Goal: Answer question/provide support

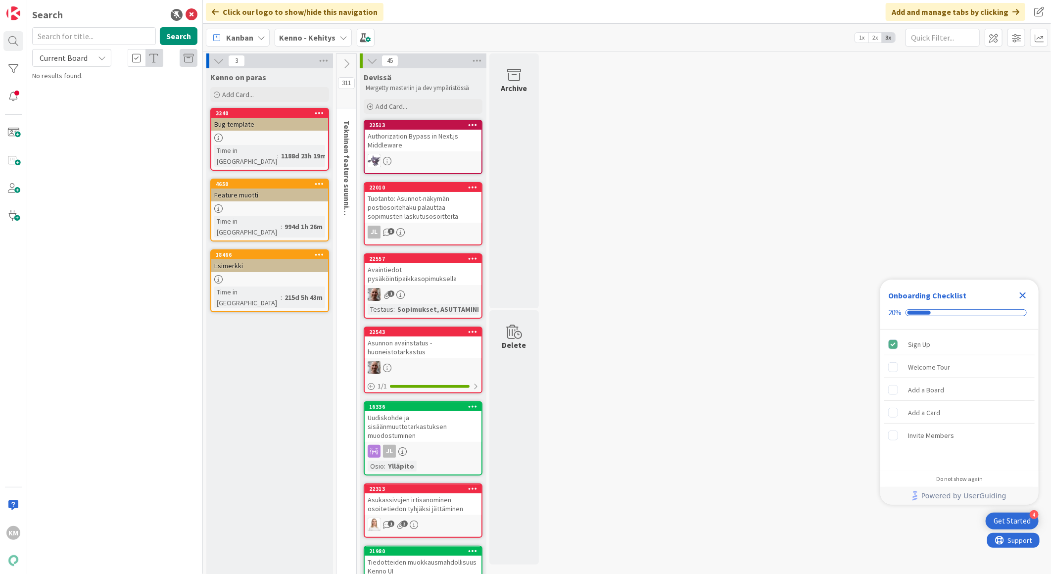
click at [320, 35] on b "Kenno - Kehitys" at bounding box center [307, 38] width 56 height 10
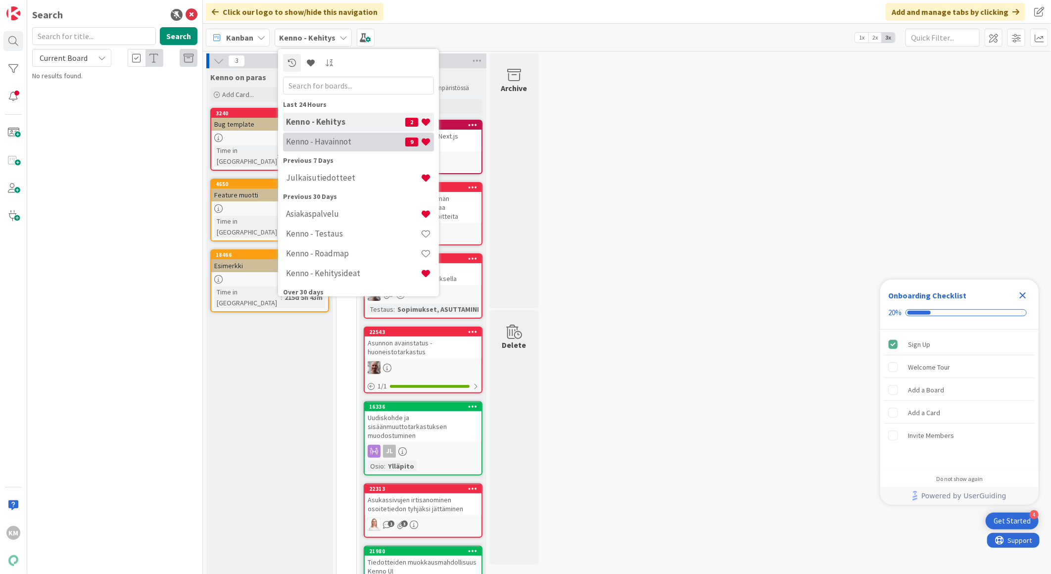
click at [327, 140] on h4 "Kenno - Havainnot" at bounding box center [345, 142] width 119 height 10
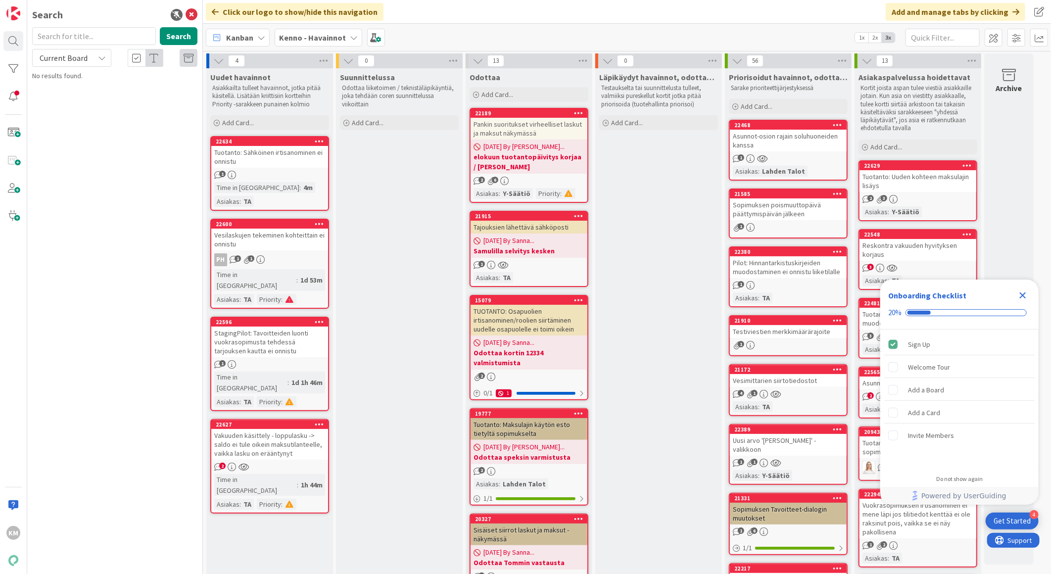
click at [251, 429] on div "Vakuuden käsittely - loppulasku -> saldo ei tule oikein maksutilanteelle, vaikk…" at bounding box center [269, 444] width 117 height 31
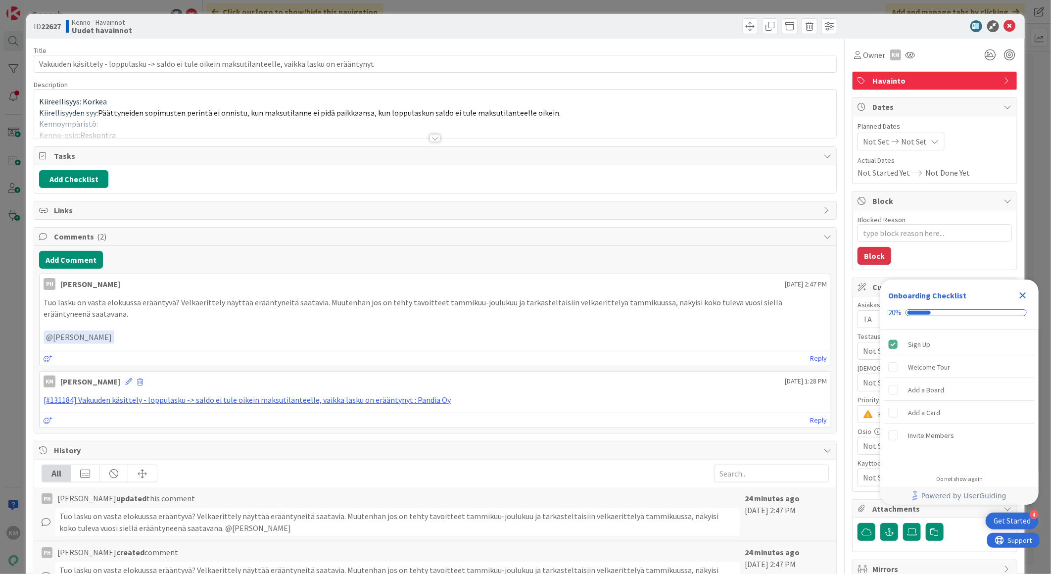
type textarea "x"
click at [434, 139] on div at bounding box center [435, 138] width 11 height 8
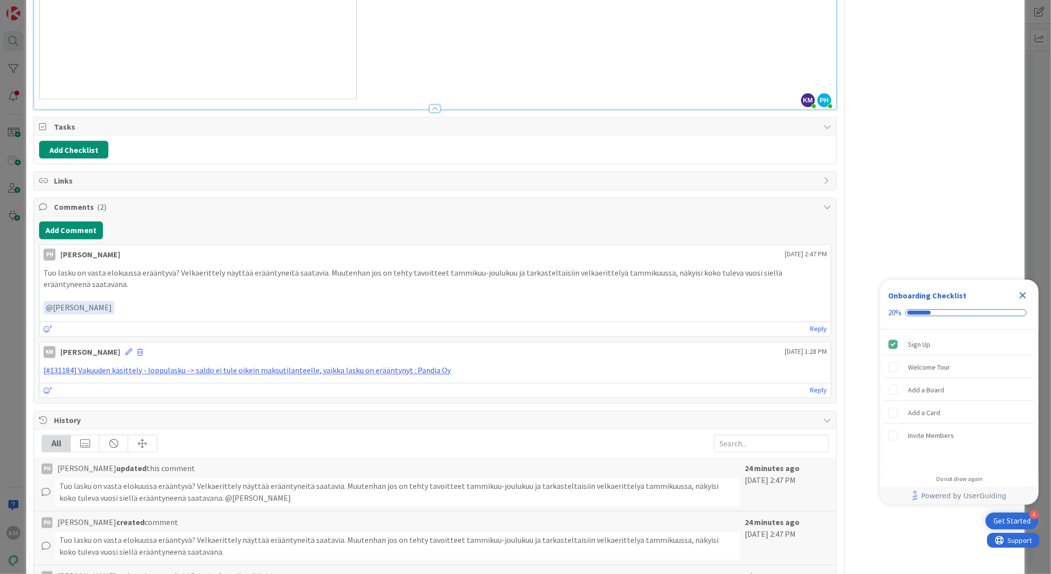
scroll to position [1045, 0]
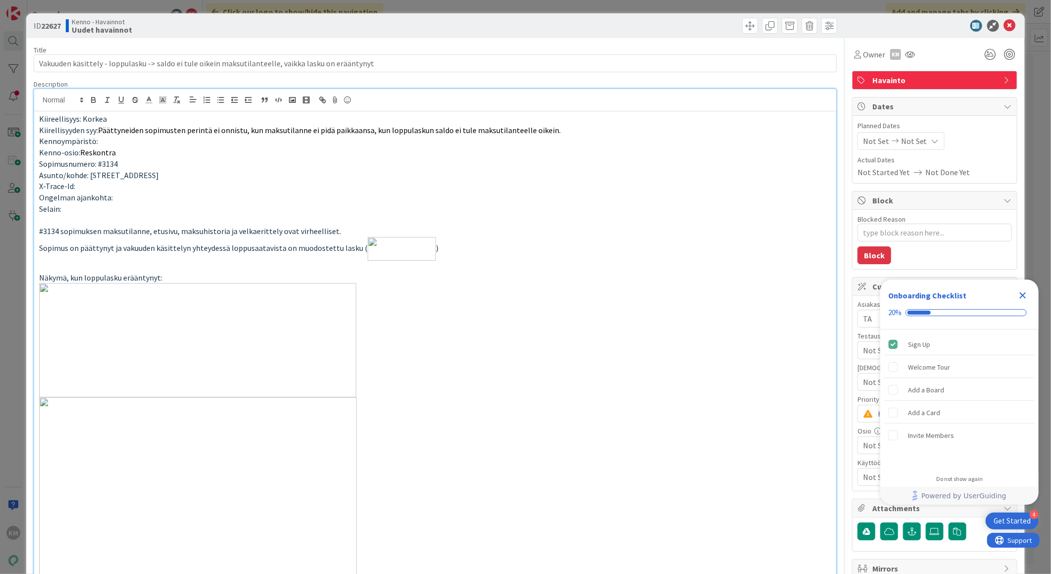
scroll to position [0, 0]
click at [1004, 25] on icon at bounding box center [1010, 26] width 12 height 12
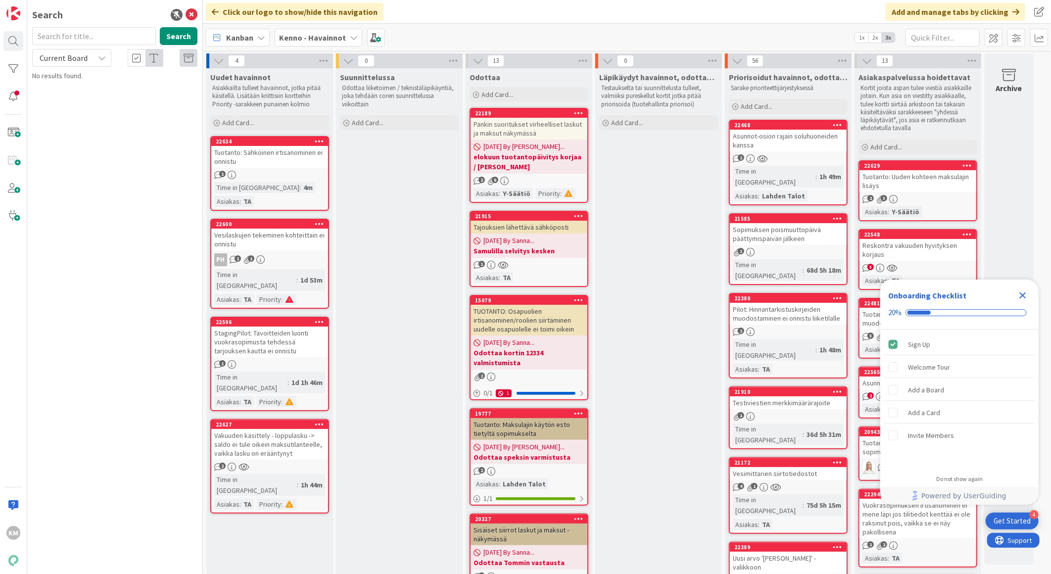
click at [285, 429] on div "Vakuuden käsittely - loppulasku -> saldo ei tule oikein maksutilanteelle, vaikk…" at bounding box center [269, 444] width 117 height 31
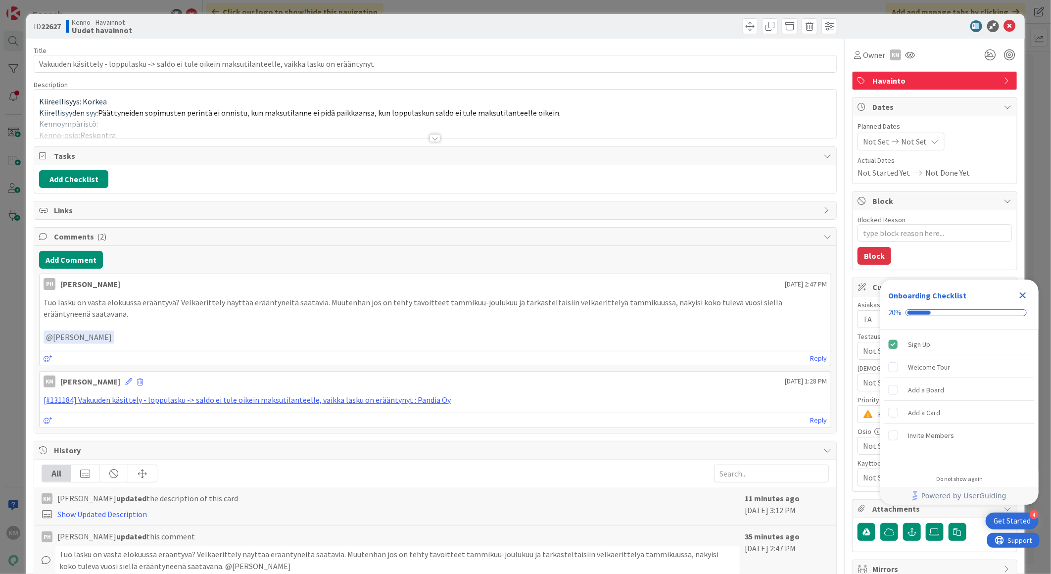
type textarea "x"
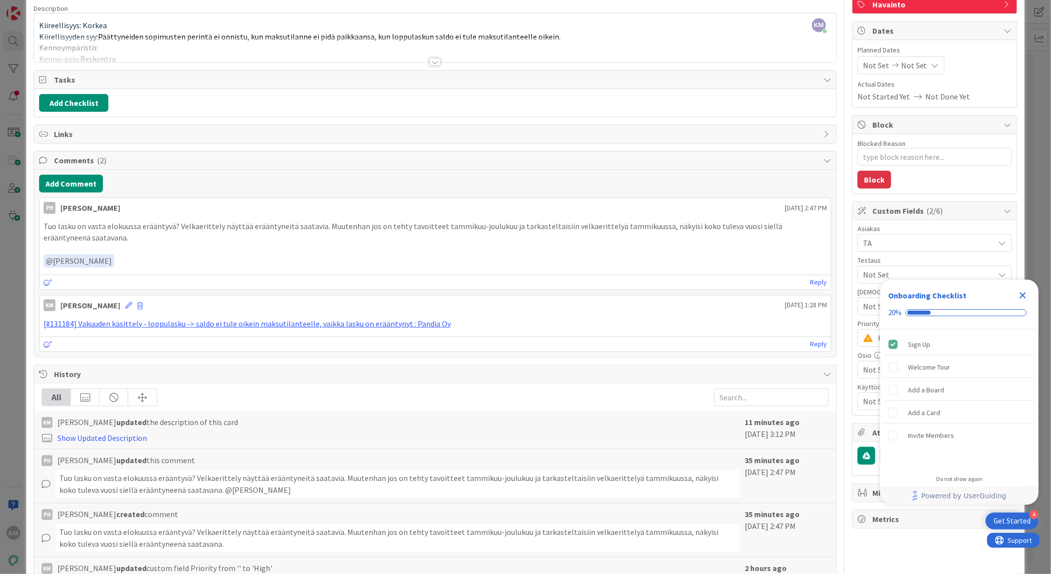
scroll to position [55, 0]
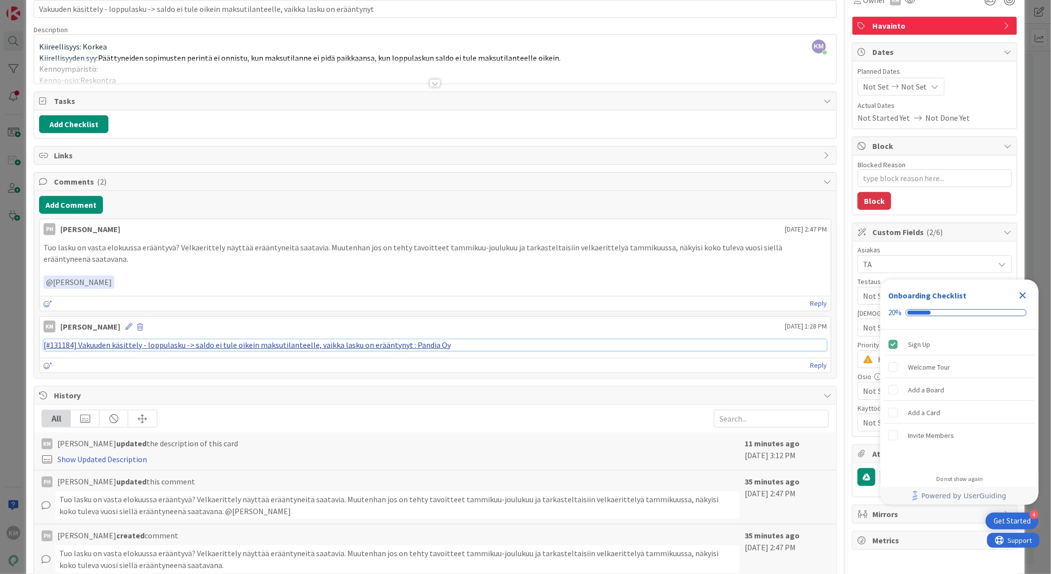
click at [367, 344] on link "[#131184] Vakuuden käsittely - loppulasku -> saldo ei tule oikein maksutilantee…" at bounding box center [247, 345] width 407 height 10
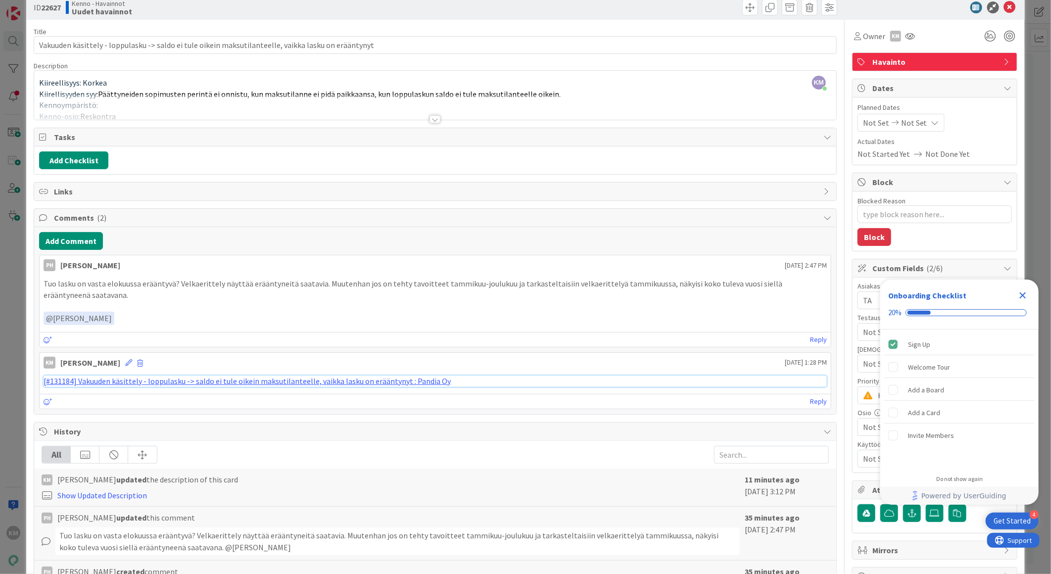
scroll to position [0, 0]
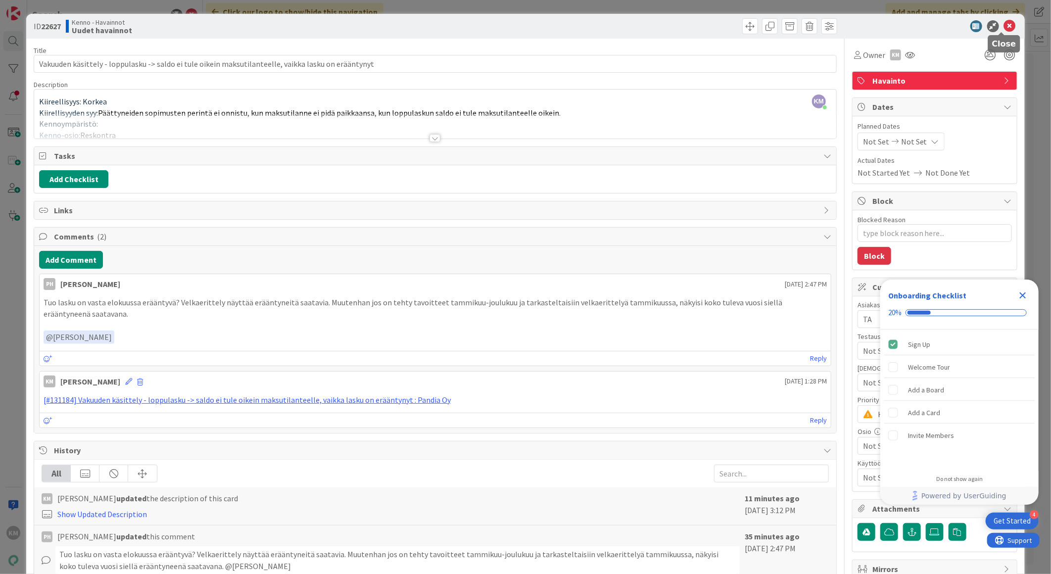
click at [1004, 25] on icon at bounding box center [1010, 26] width 12 height 12
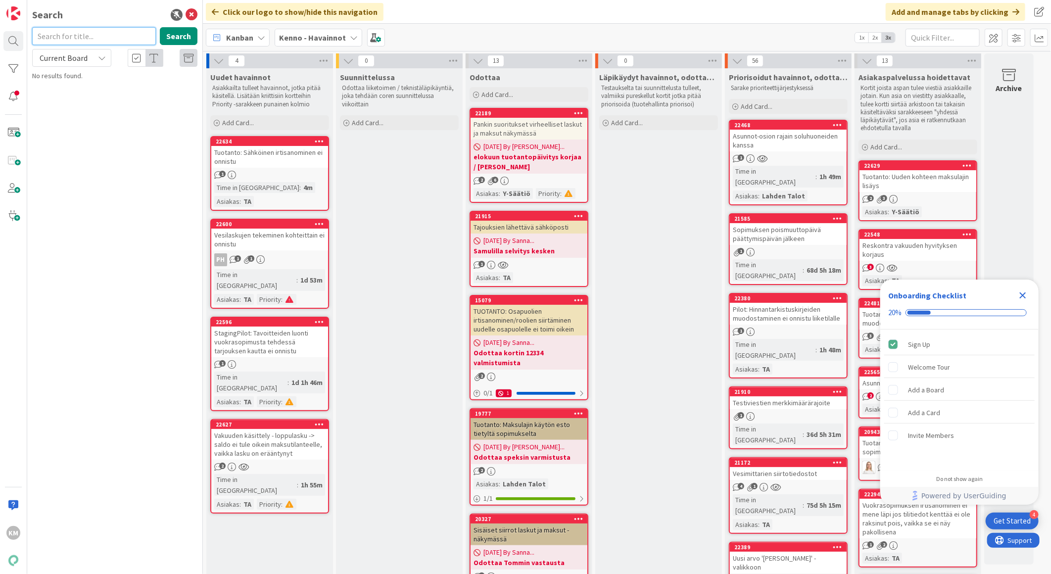
paste input "22555"
type input "22555"
click at [179, 34] on button "Search" at bounding box center [179, 36] width 38 height 18
click at [132, 91] on span "Käyttäjän tunnuksien resetointi staging - ympäristössä" at bounding box center [117, 92] width 143 height 19
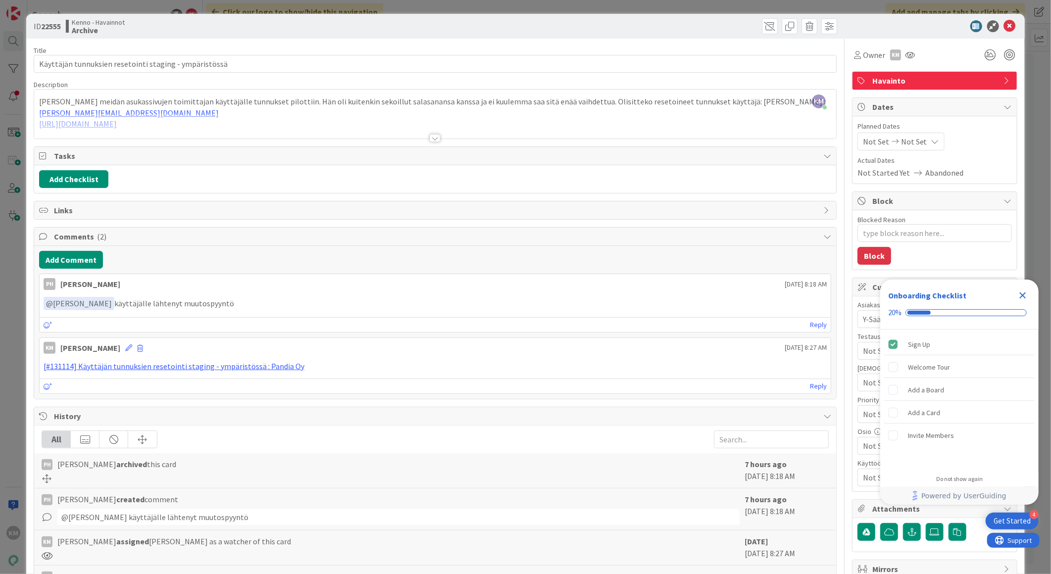
click at [430, 137] on div at bounding box center [435, 138] width 11 height 8
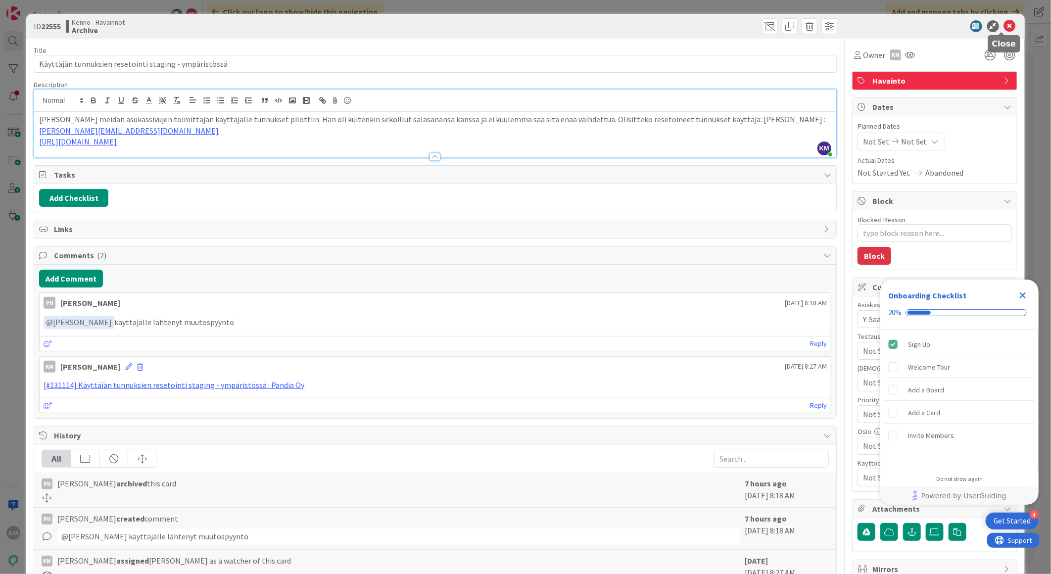
click at [1006, 22] on icon at bounding box center [1010, 26] width 12 height 12
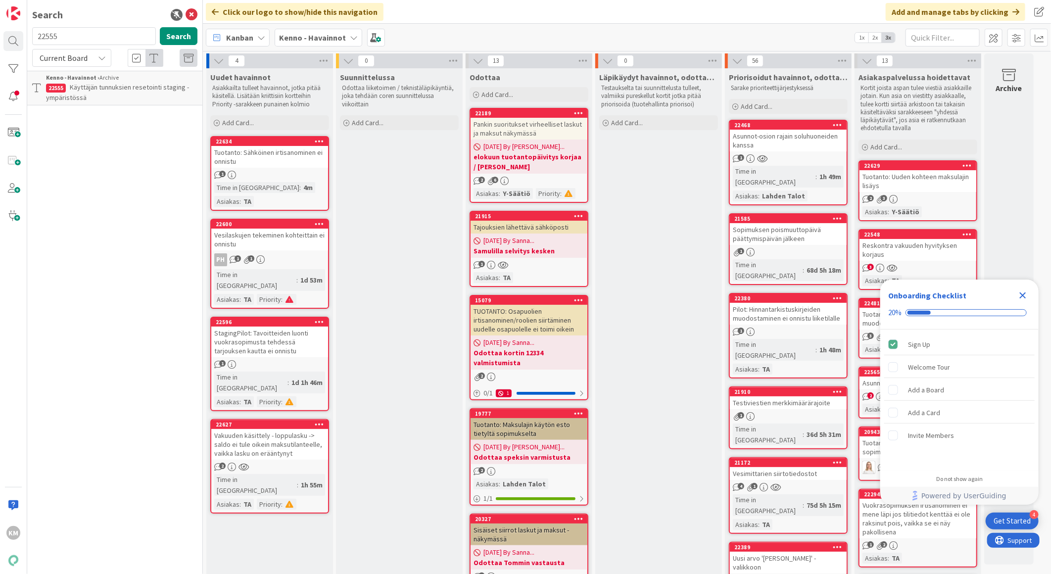
click at [253, 429] on div "Vakuuden käsittely - loppulasku -> saldo ei tule oikein maksutilanteelle, vaikk…" at bounding box center [269, 444] width 117 height 31
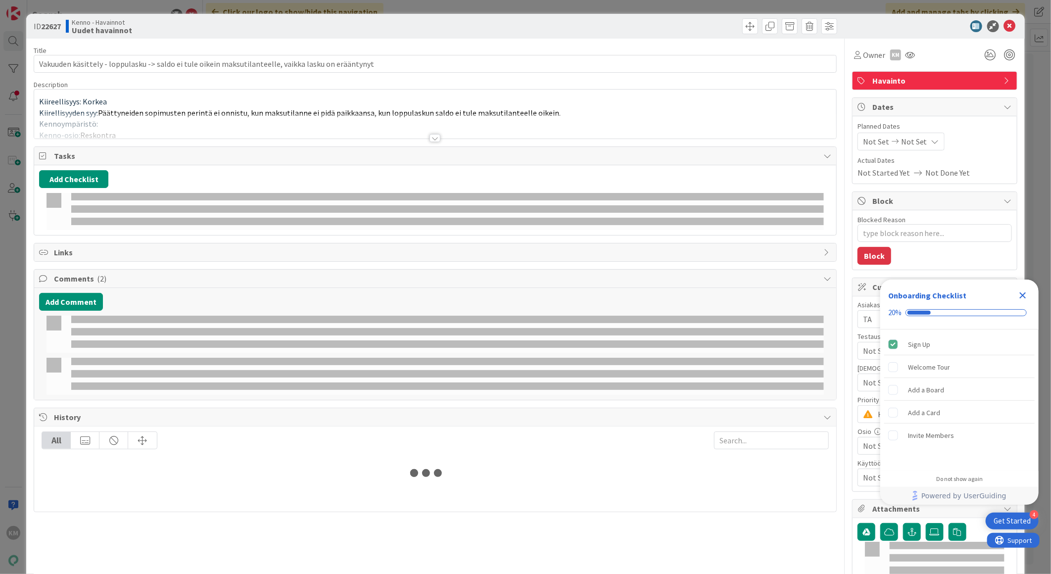
type textarea "x"
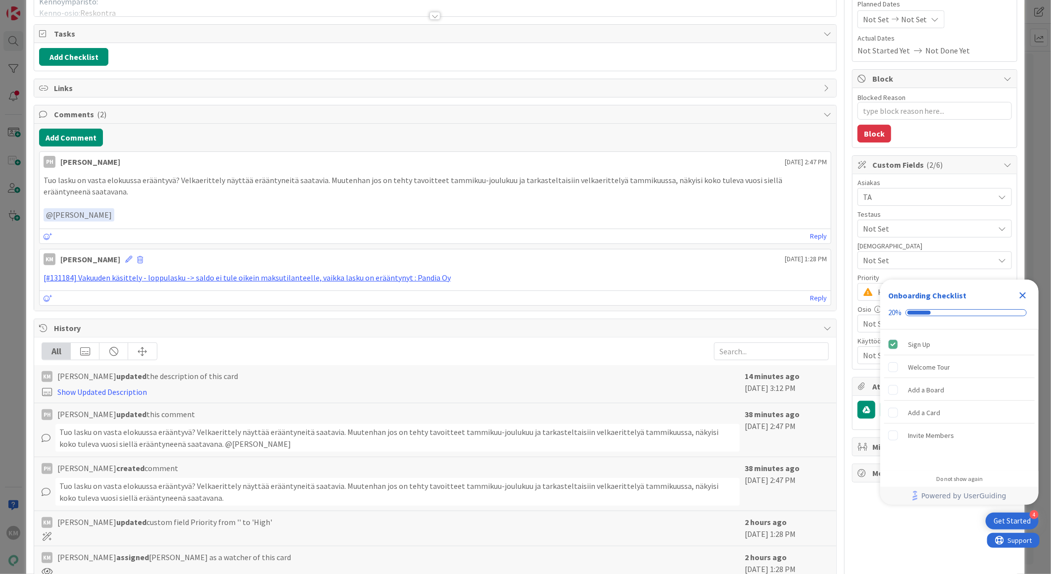
scroll to position [174, 0]
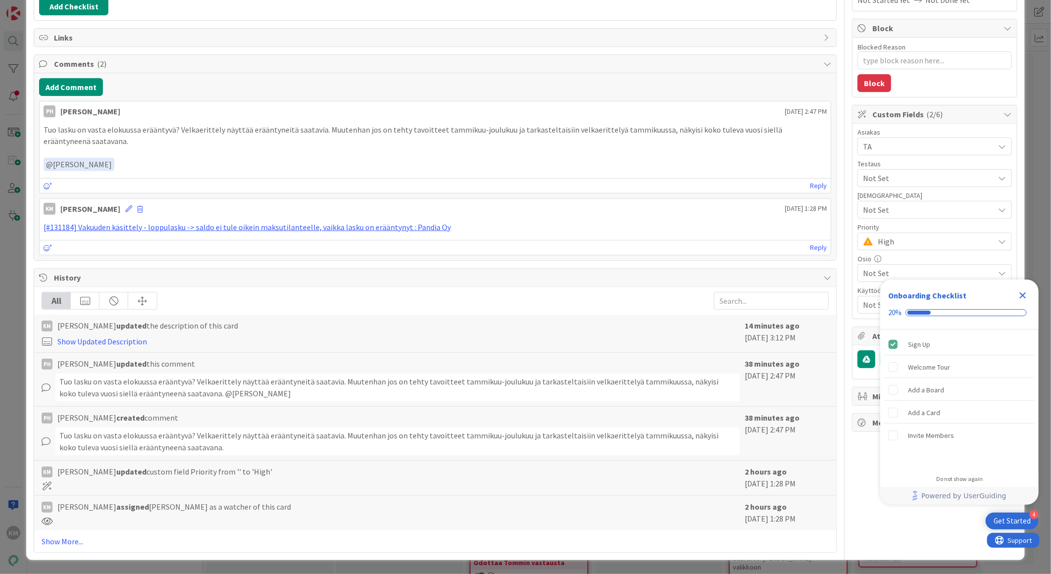
drag, startPoint x: 60, startPoint y: 381, endPoint x: 270, endPoint y: 397, distance: 210.5
click at [270, 397] on div "Tuo lasku on vasta elokuussa erääntyvä? Velkaerittely näyttää erääntyneitä saat…" at bounding box center [397, 388] width 685 height 28
copy div "Tuo lasku on vasta elokuussa erääntyvä? Velkaerittely näyttää erääntyneitä saat…"
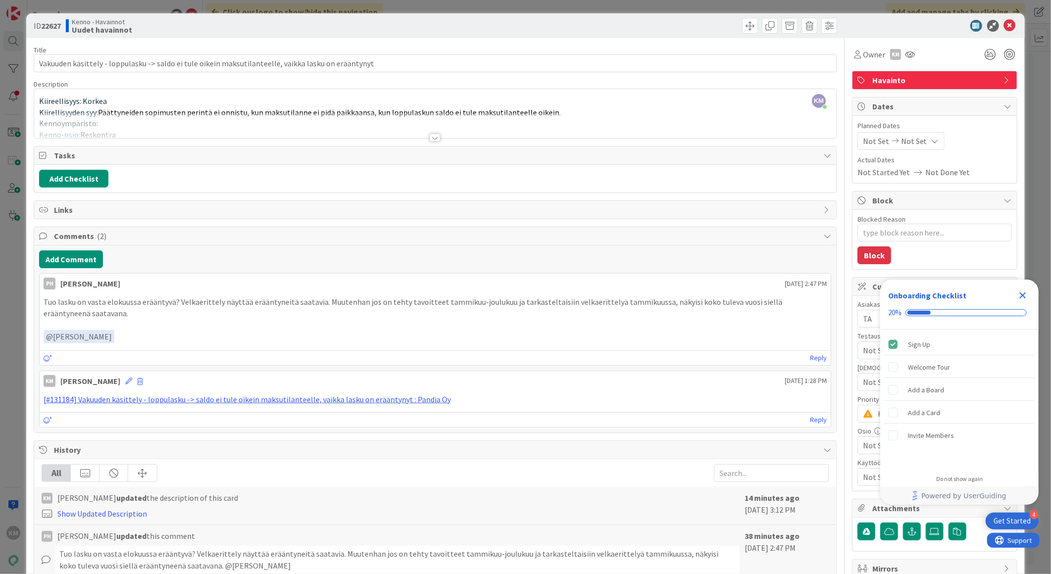
scroll to position [0, 0]
click at [1004, 25] on icon at bounding box center [1010, 26] width 12 height 12
